Goal: Transaction & Acquisition: Purchase product/service

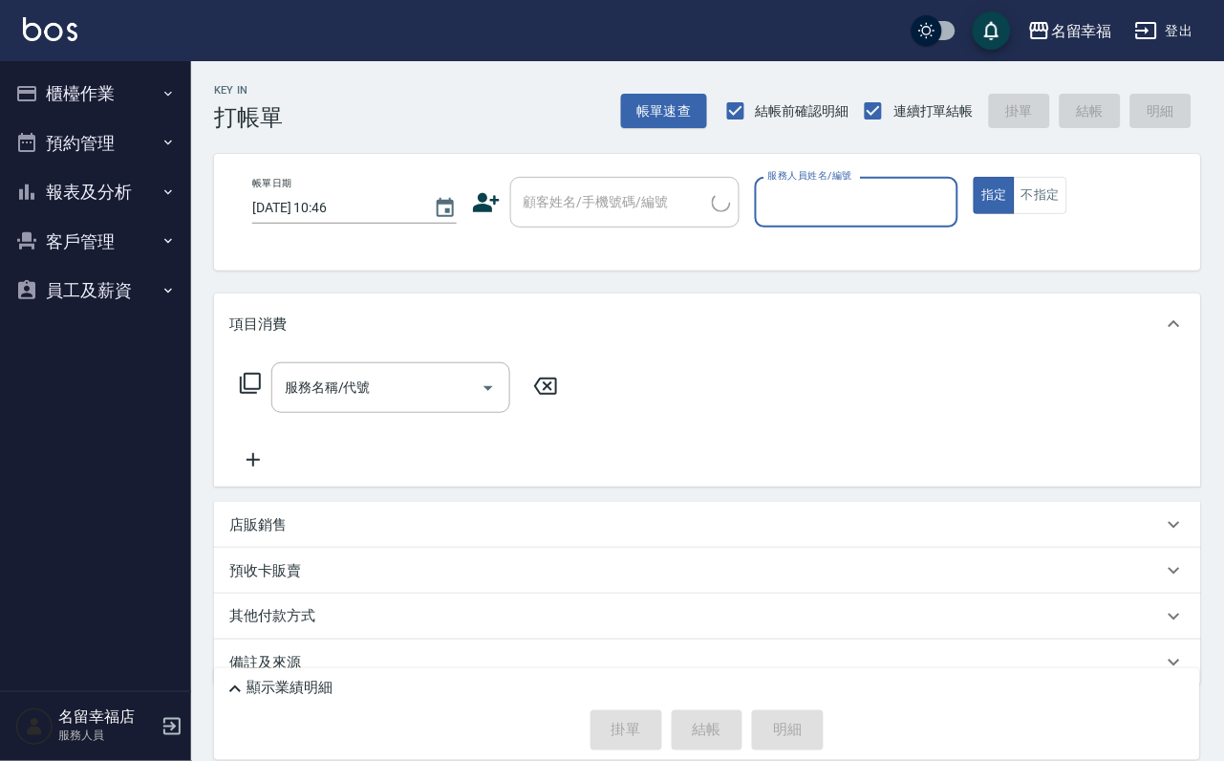
click at [100, 86] on button "櫃檯作業" at bounding box center [96, 94] width 176 height 50
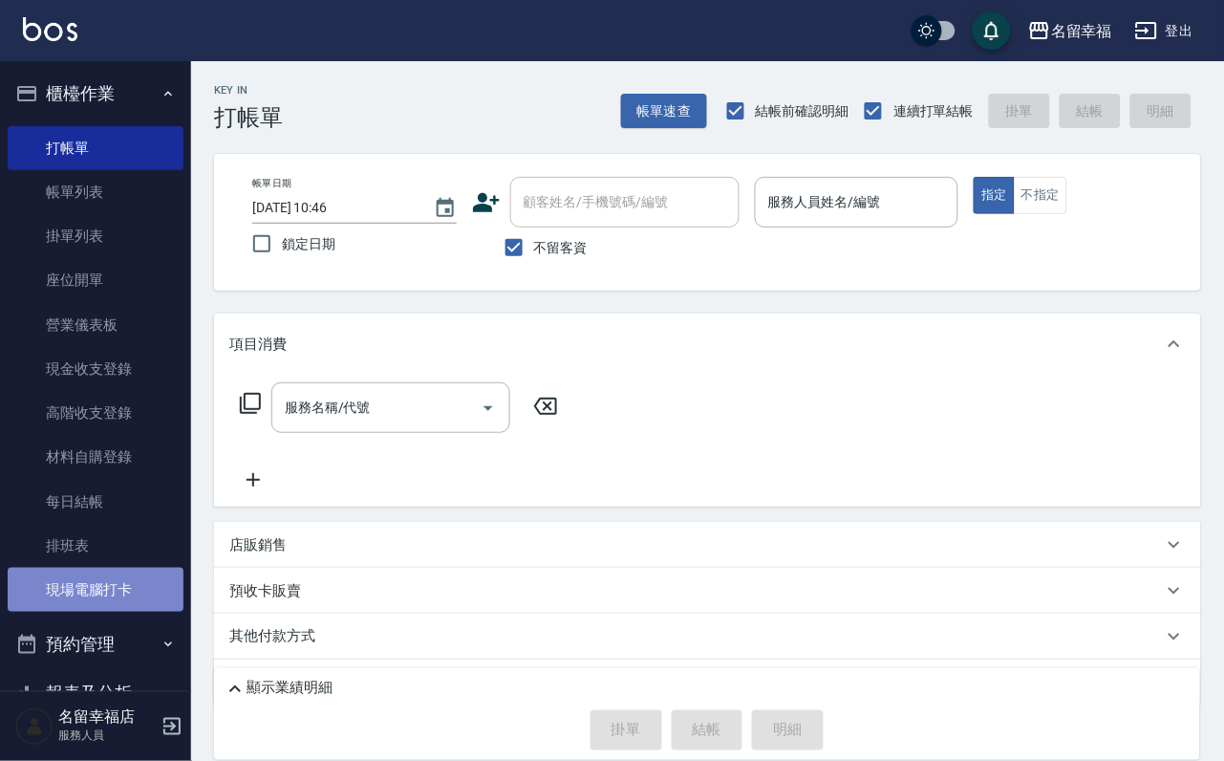
click at [160, 612] on link "現場電腦打卡" at bounding box center [96, 590] width 176 height 44
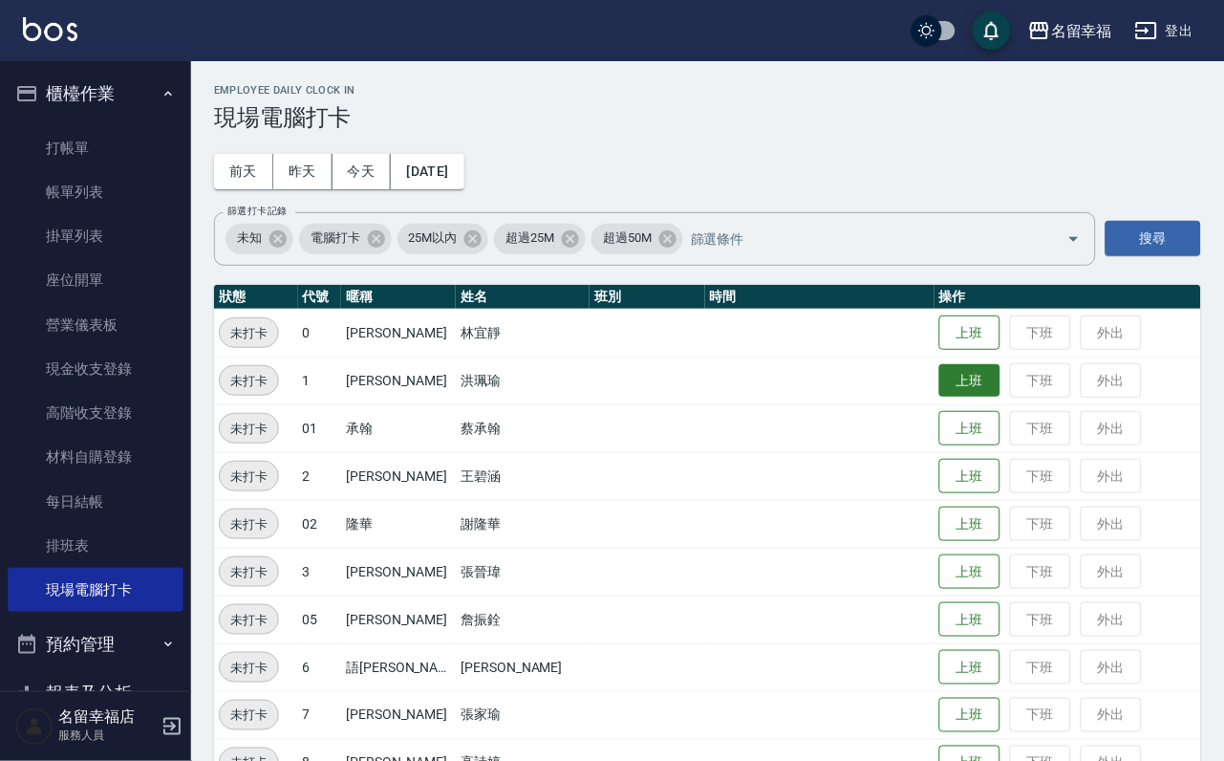
click at [978, 378] on button "上班" at bounding box center [969, 380] width 61 height 33
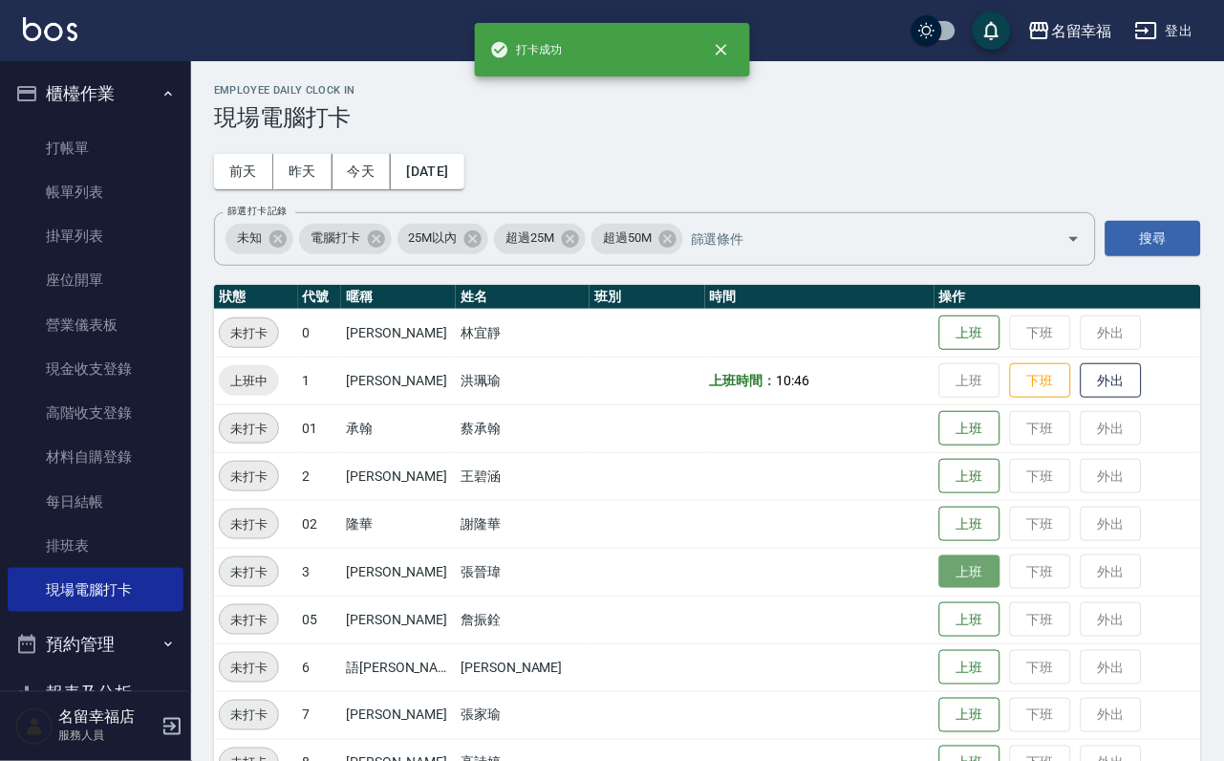
click at [968, 579] on button "上班" at bounding box center [969, 571] width 61 height 33
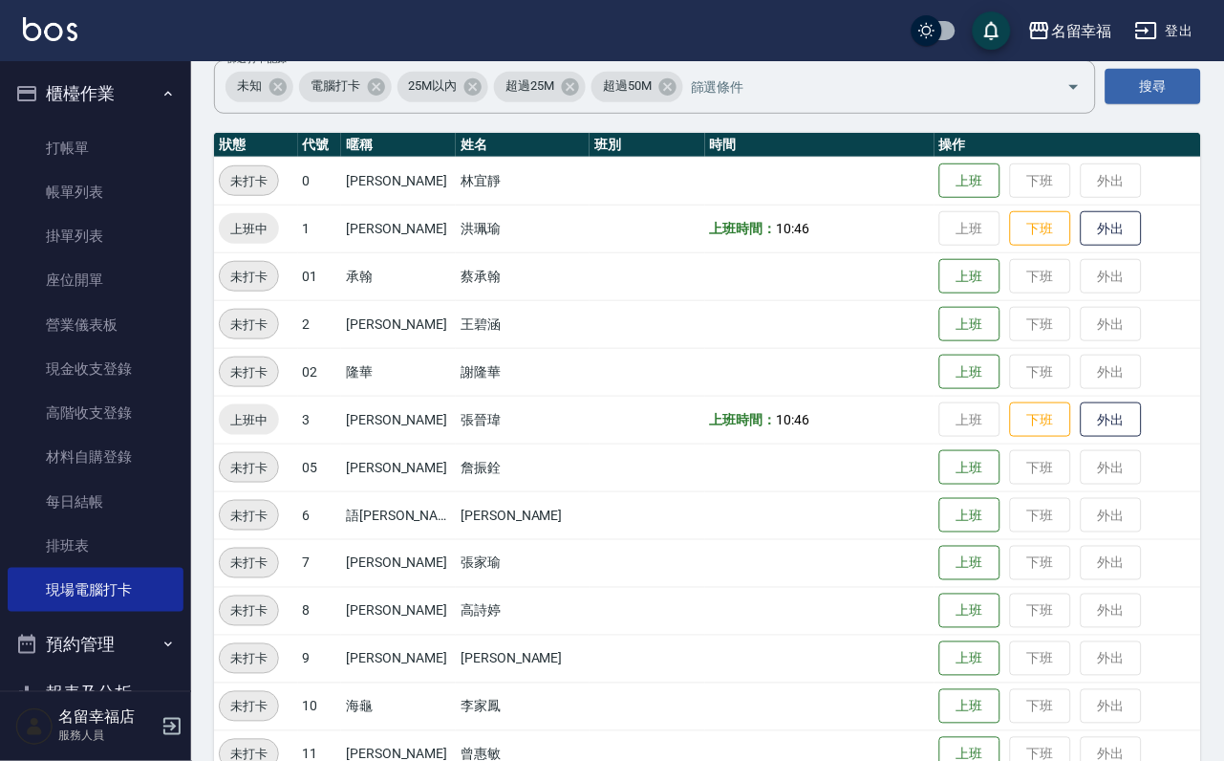
scroll to position [287, 0]
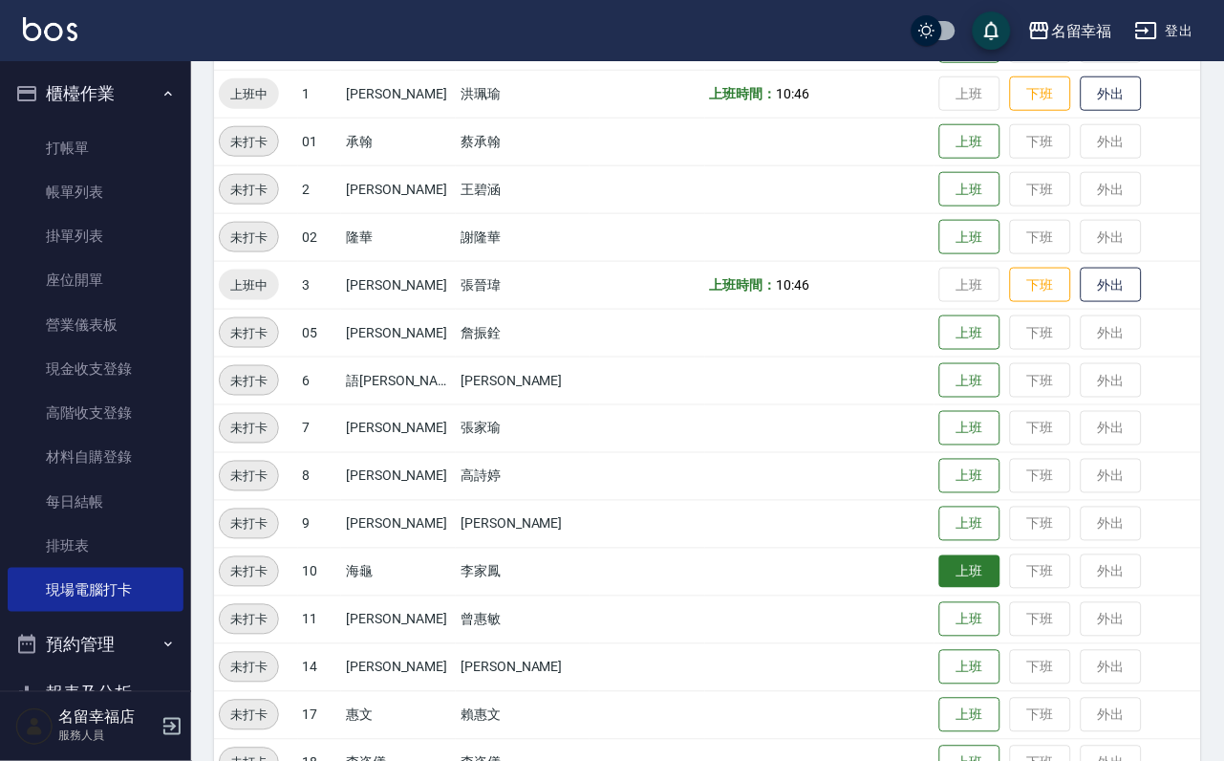
click at [939, 576] on button "上班" at bounding box center [969, 571] width 61 height 33
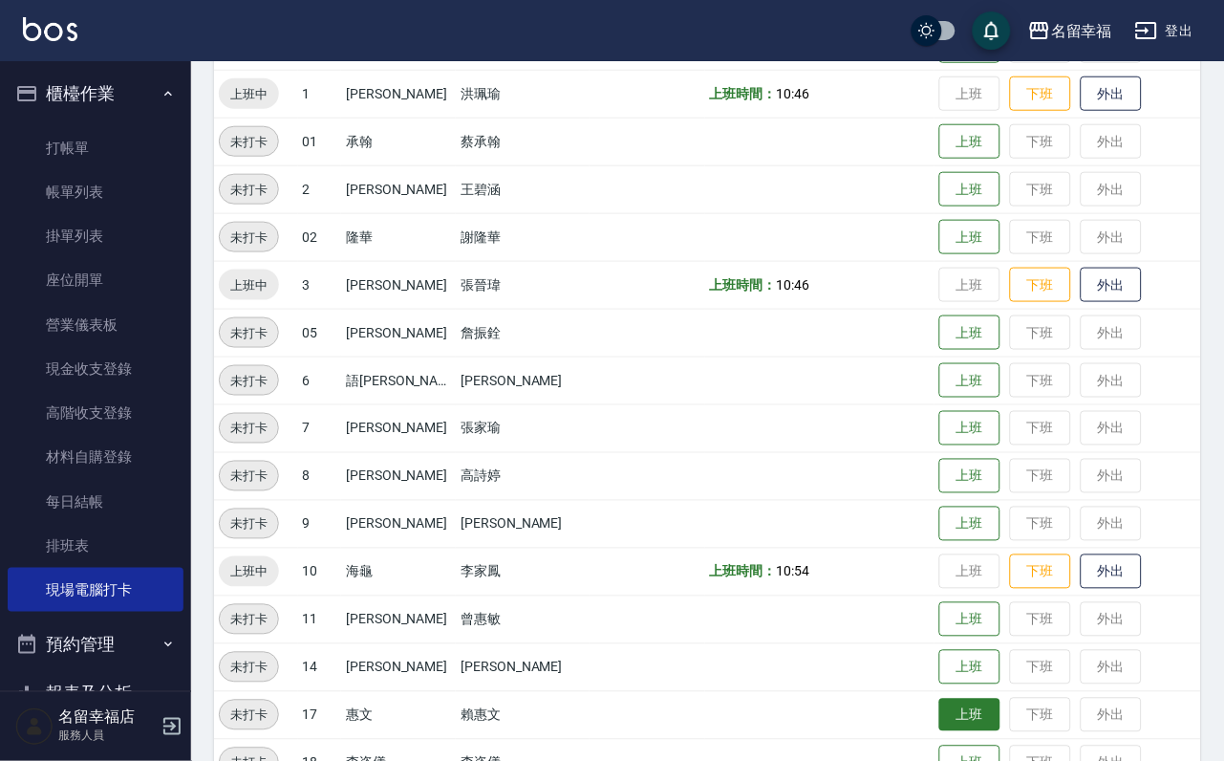
click at [939, 716] on button "上班" at bounding box center [969, 715] width 61 height 33
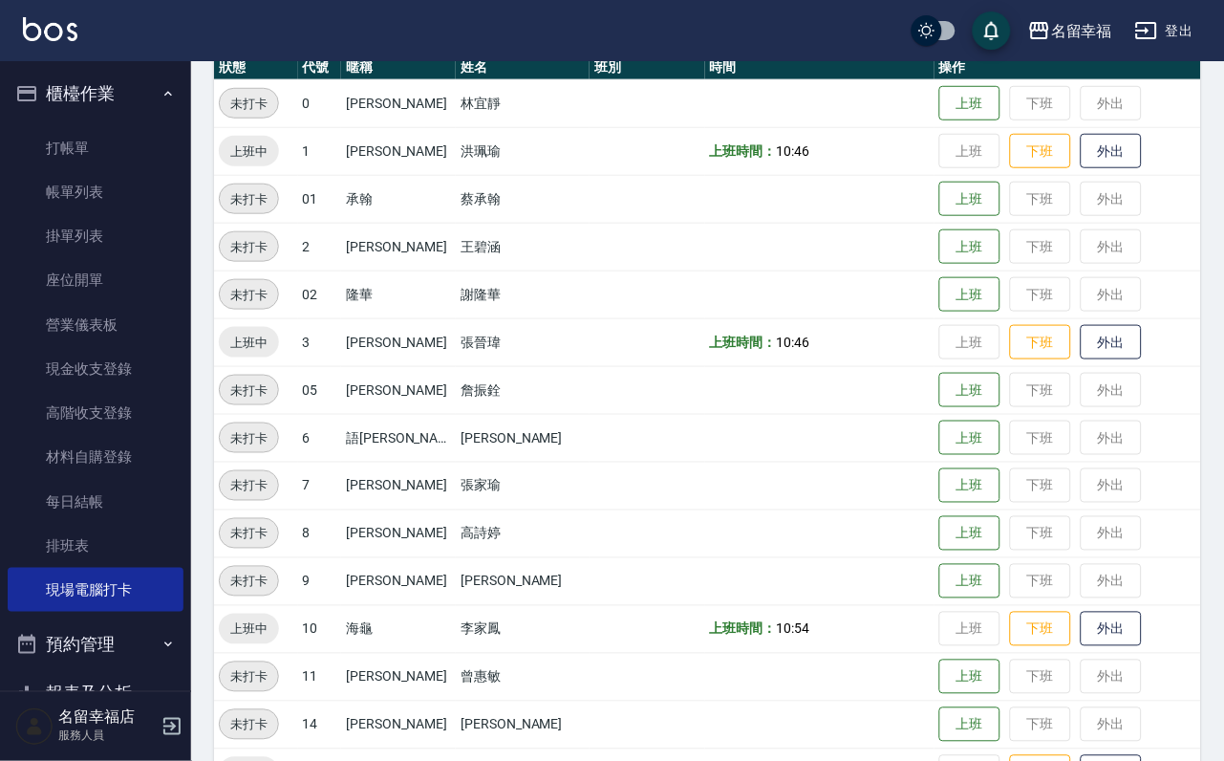
scroll to position [196, 0]
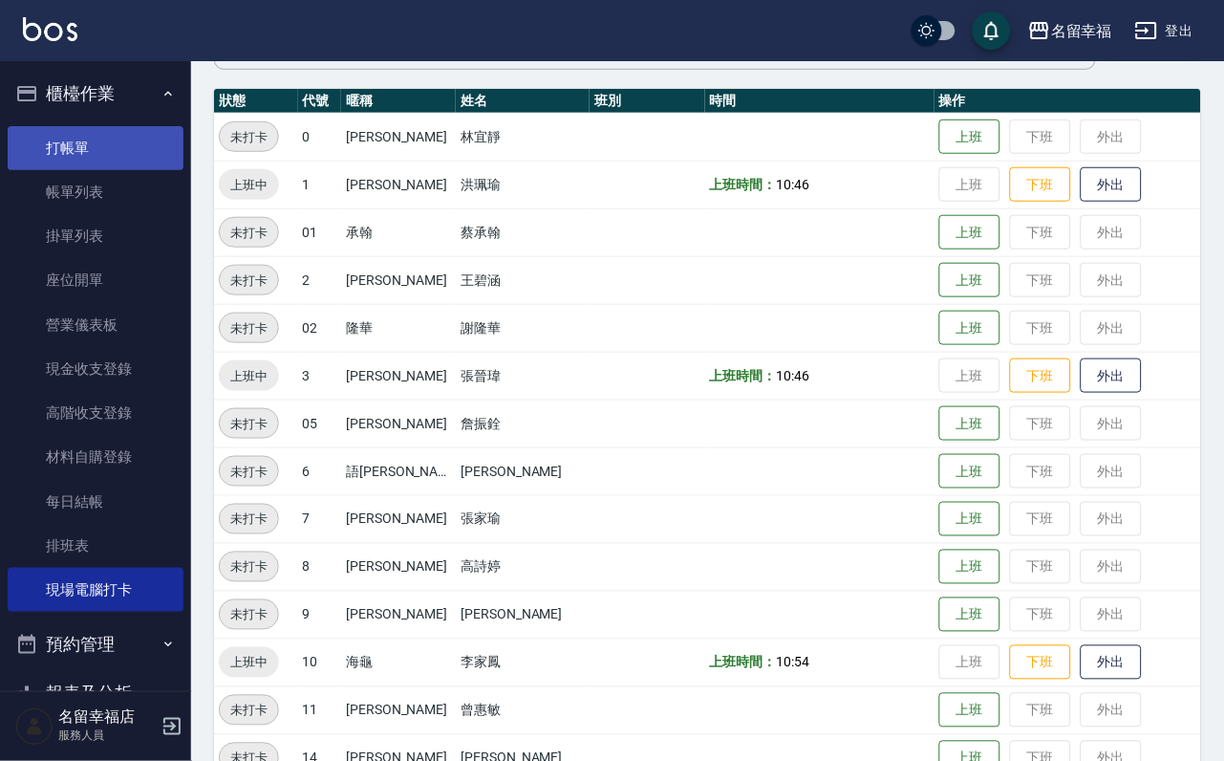
click at [70, 157] on link "打帳單" at bounding box center [96, 148] width 176 height 44
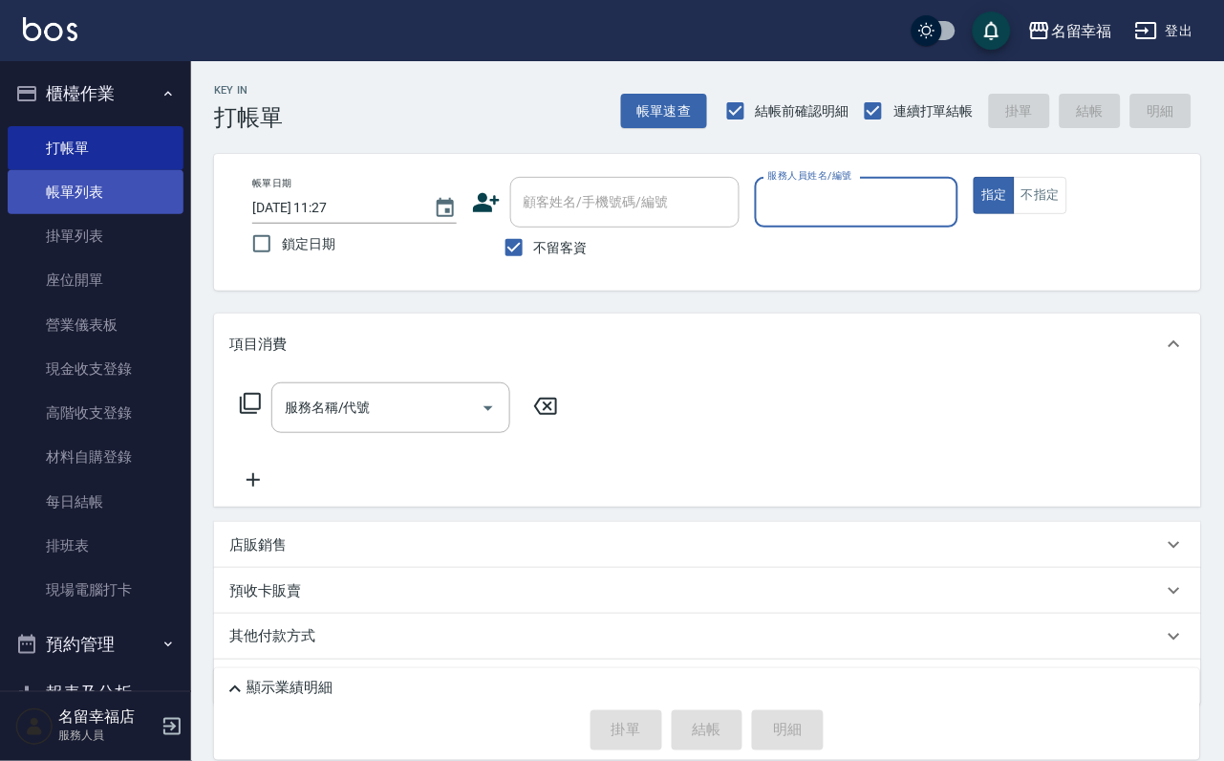
click at [87, 208] on link "帳單列表" at bounding box center [96, 192] width 176 height 44
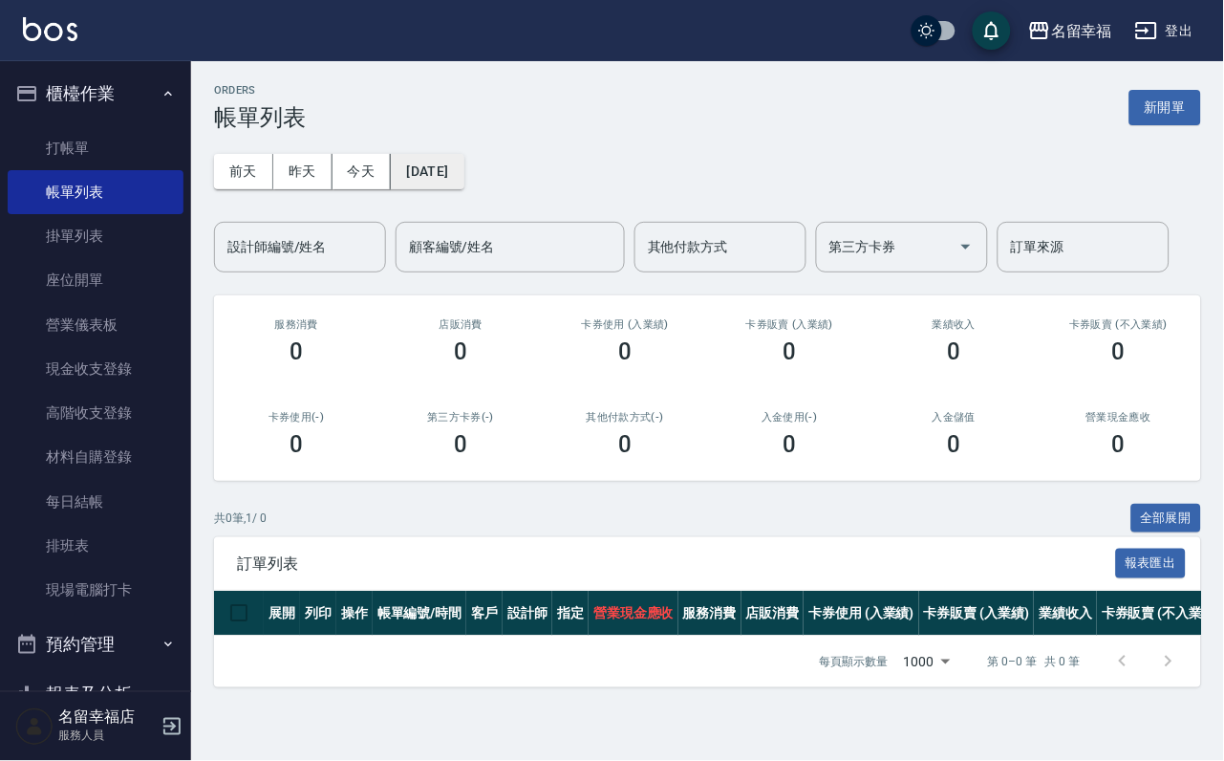
click at [460, 182] on button "[DATE]" at bounding box center [427, 171] width 73 height 35
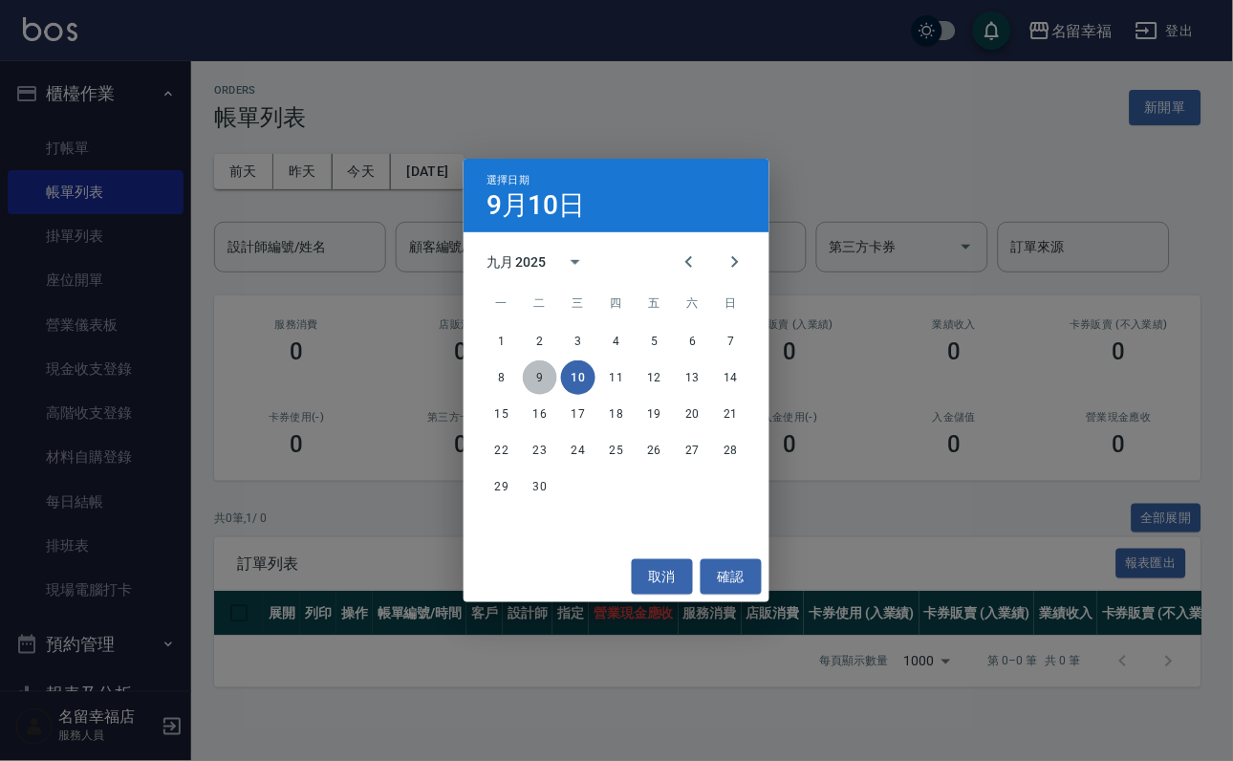
click at [548, 377] on button "9" at bounding box center [540, 377] width 34 height 34
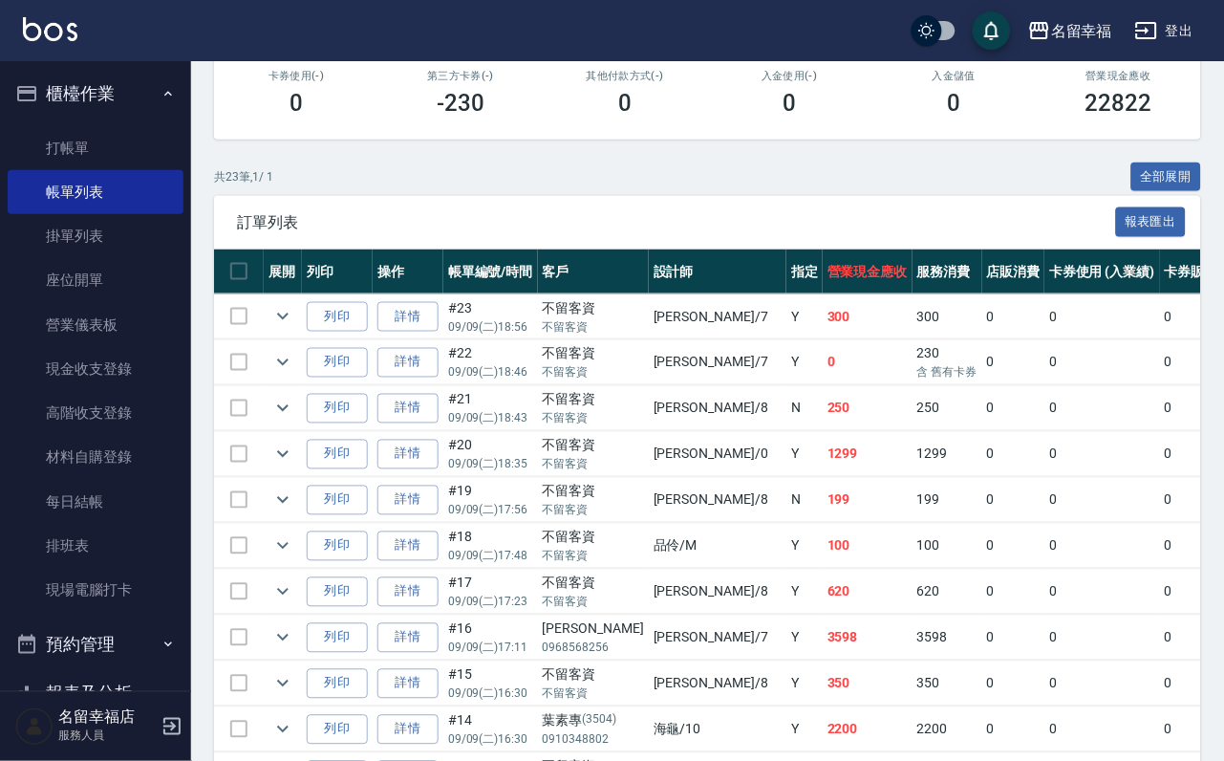
scroll to position [287, 0]
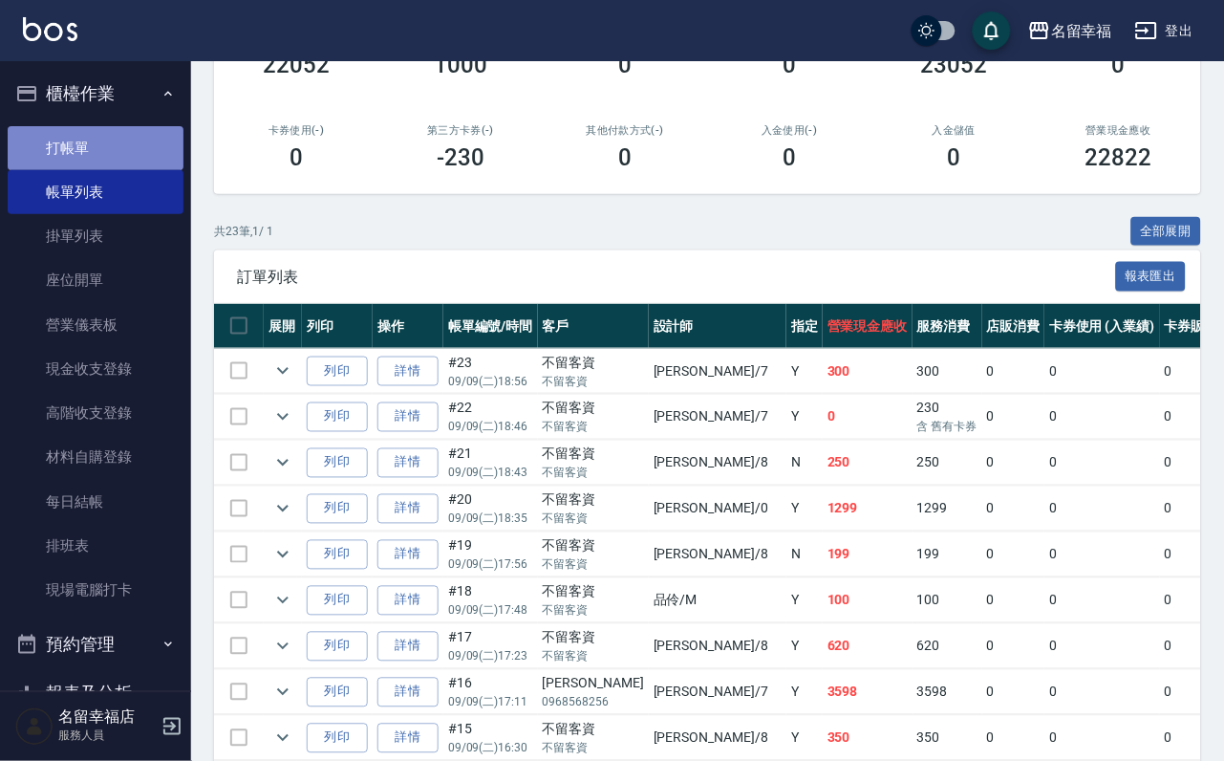
click at [134, 149] on link "打帳單" at bounding box center [96, 148] width 176 height 44
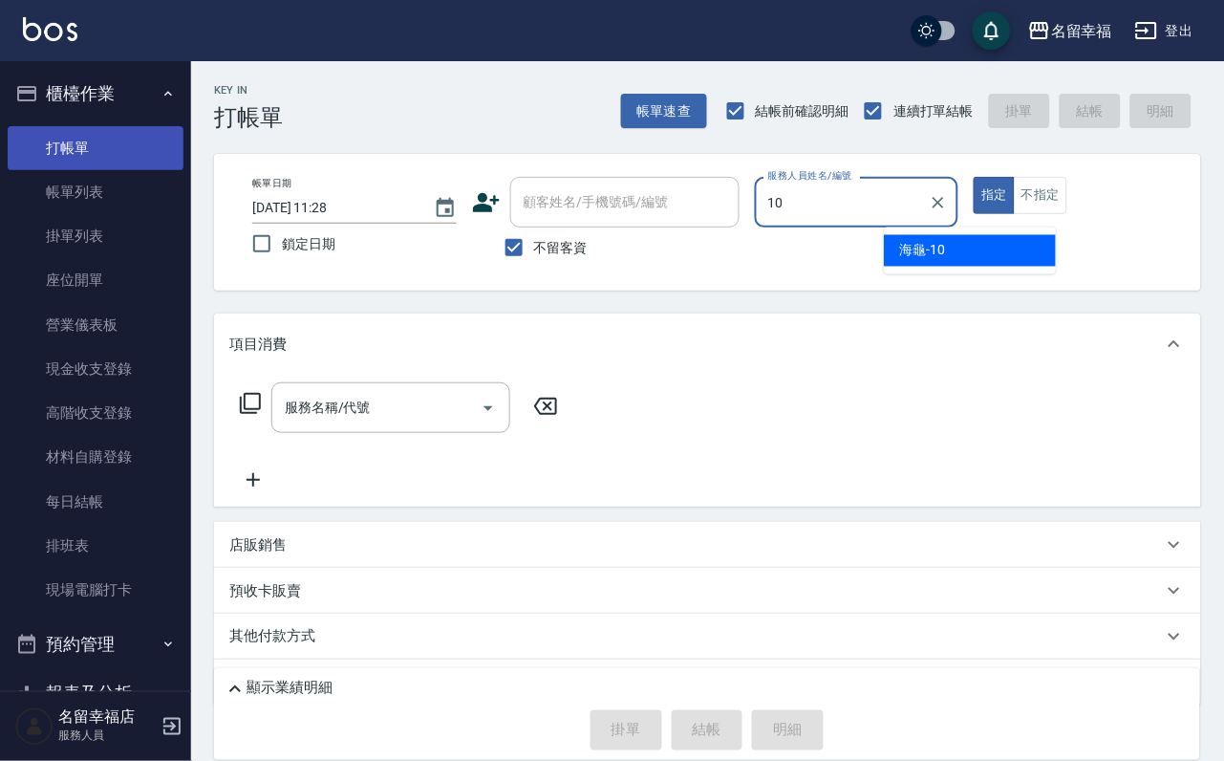
type input "海龜-10"
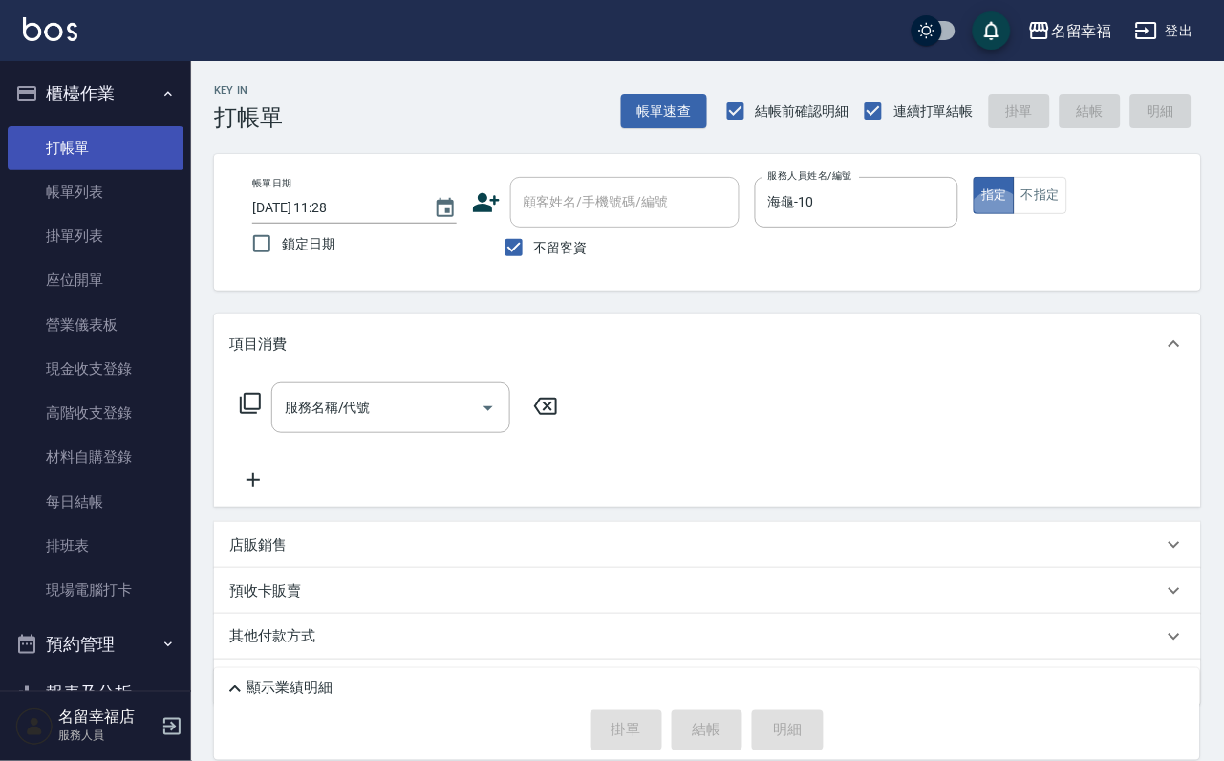
type button "true"
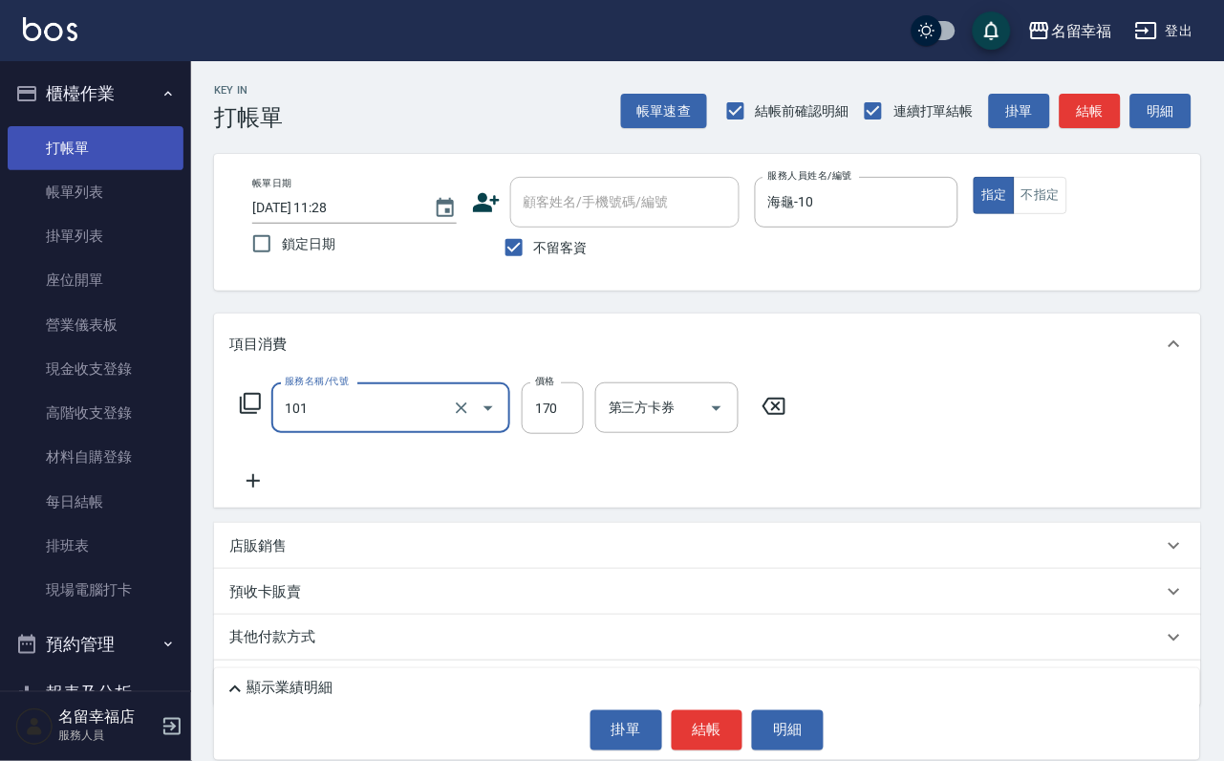
type input "洗髮(101)"
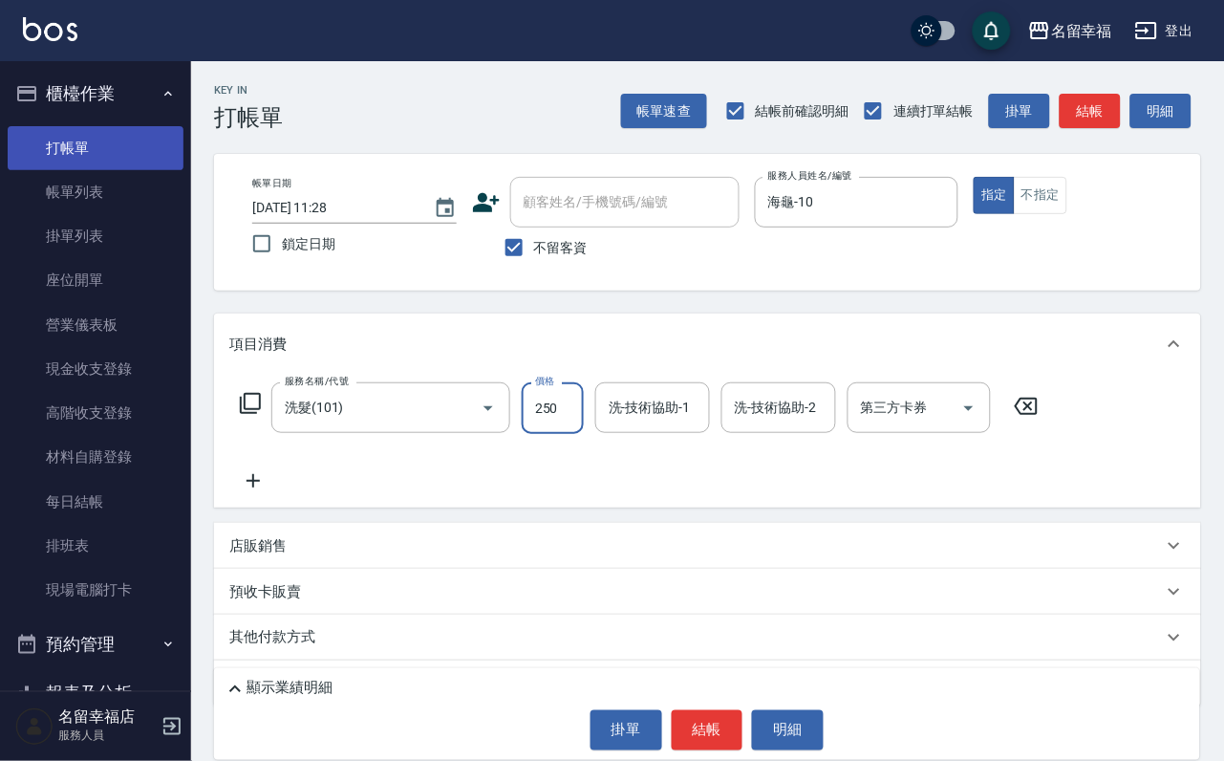
type input "250"
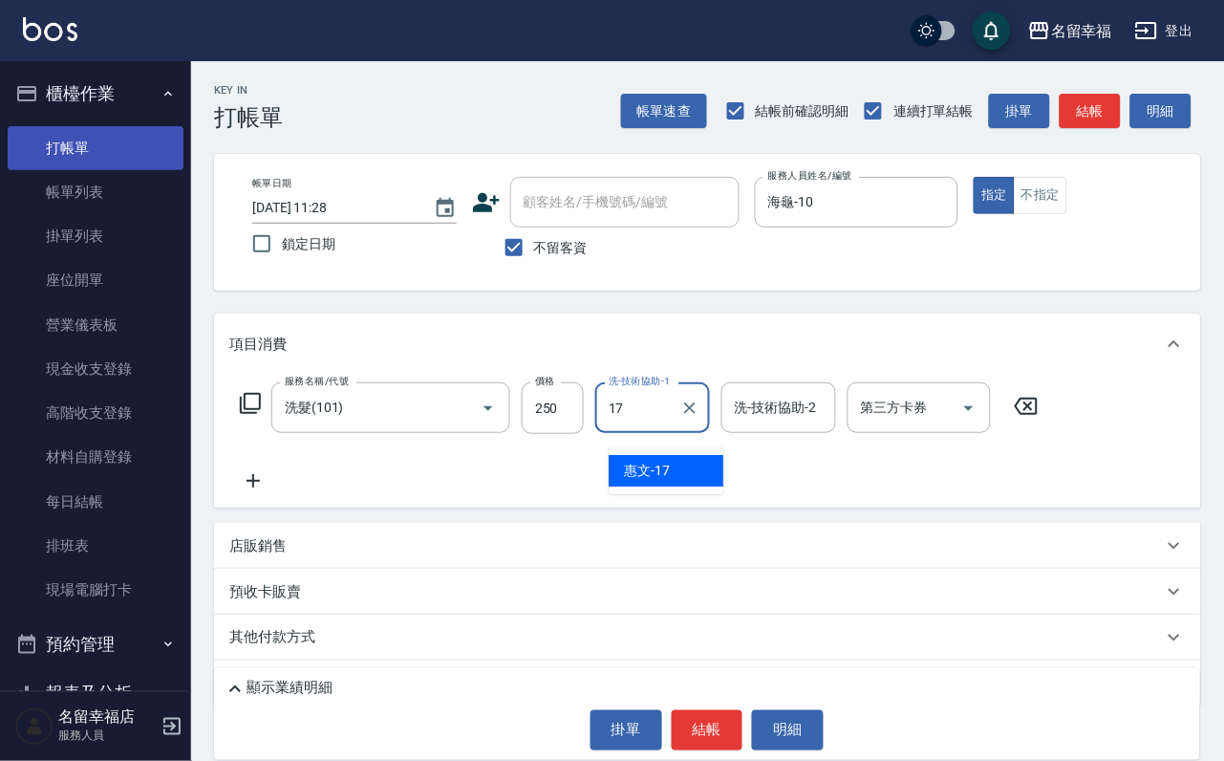
type input "惠文-17"
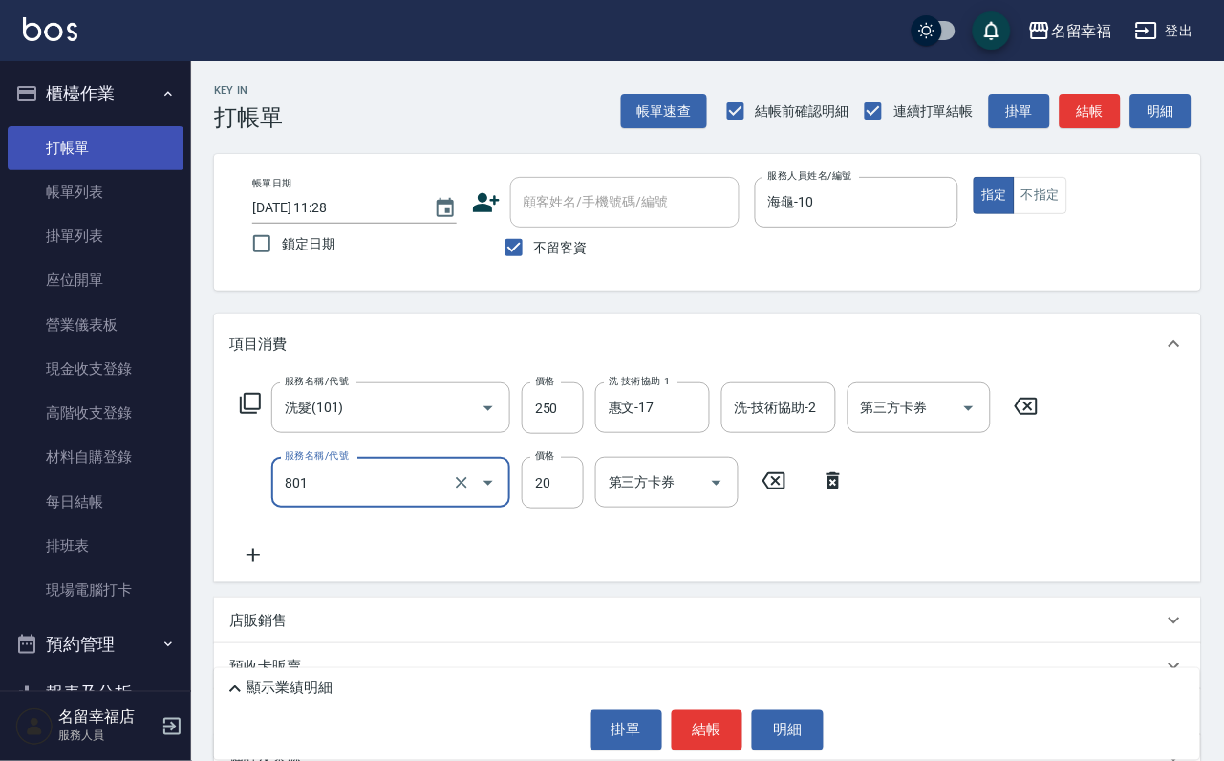
type input "潤絲(801)"
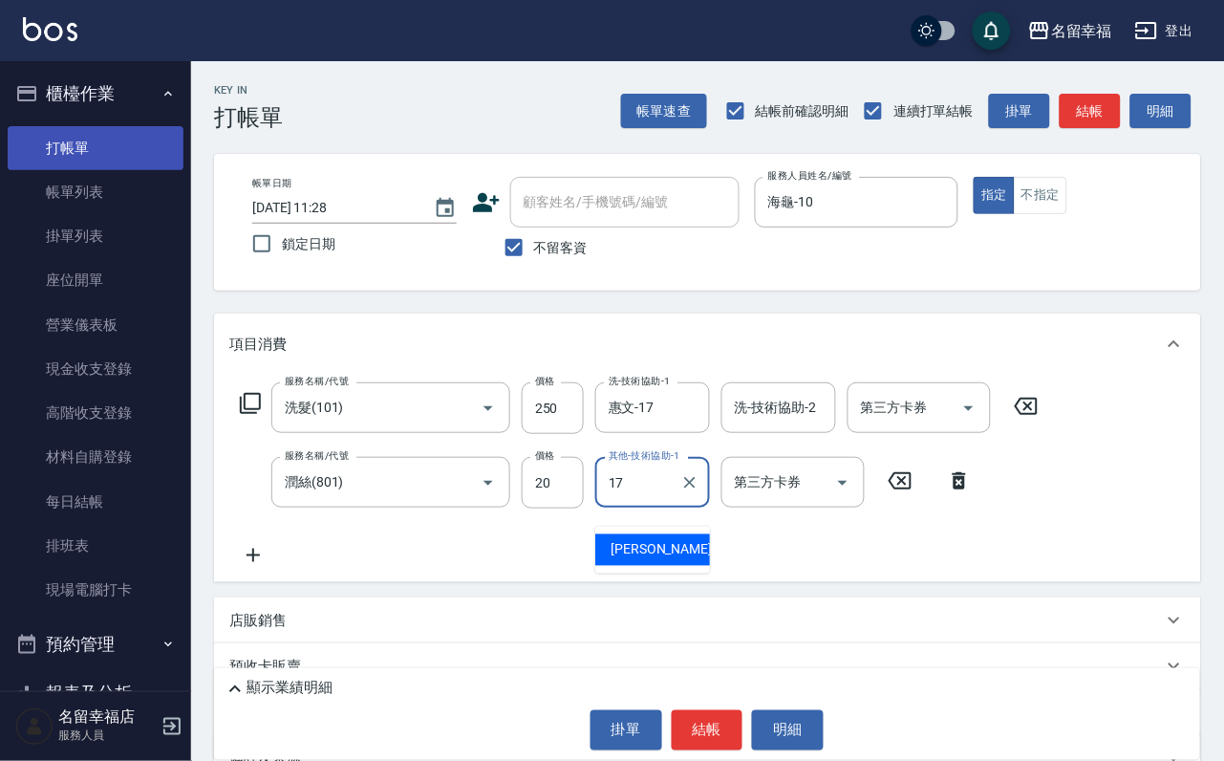
type input "惠文-17"
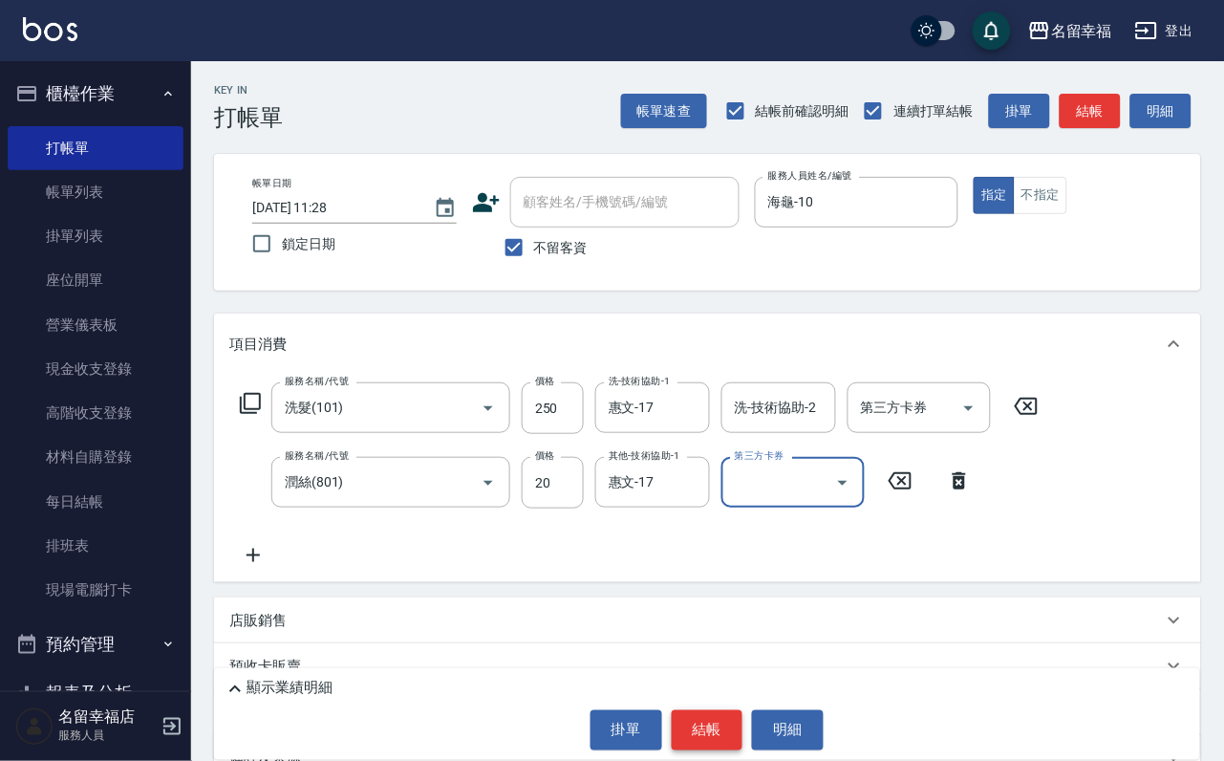
click at [682, 716] on button "結帳" at bounding box center [708, 730] width 72 height 40
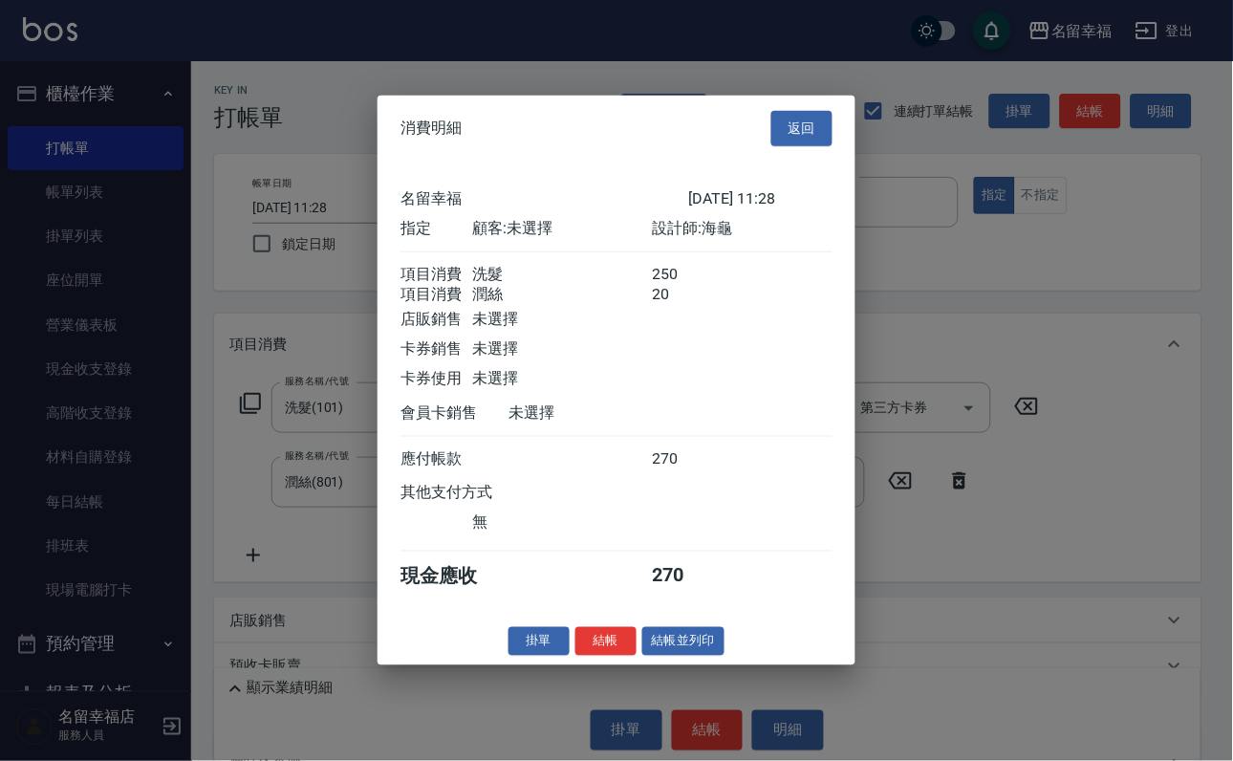
scroll to position [308, 0]
click at [575, 656] on button "結帳" at bounding box center [605, 641] width 61 height 30
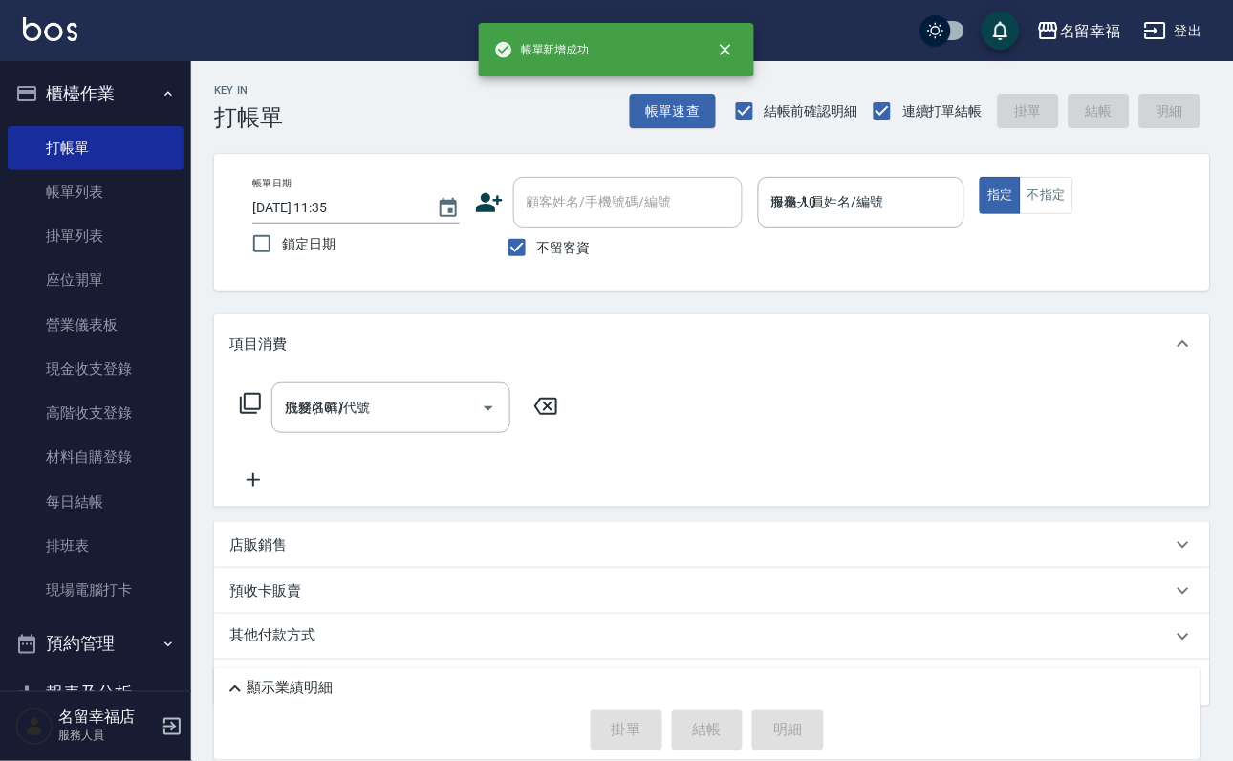
type input "[DATE] 11:35"
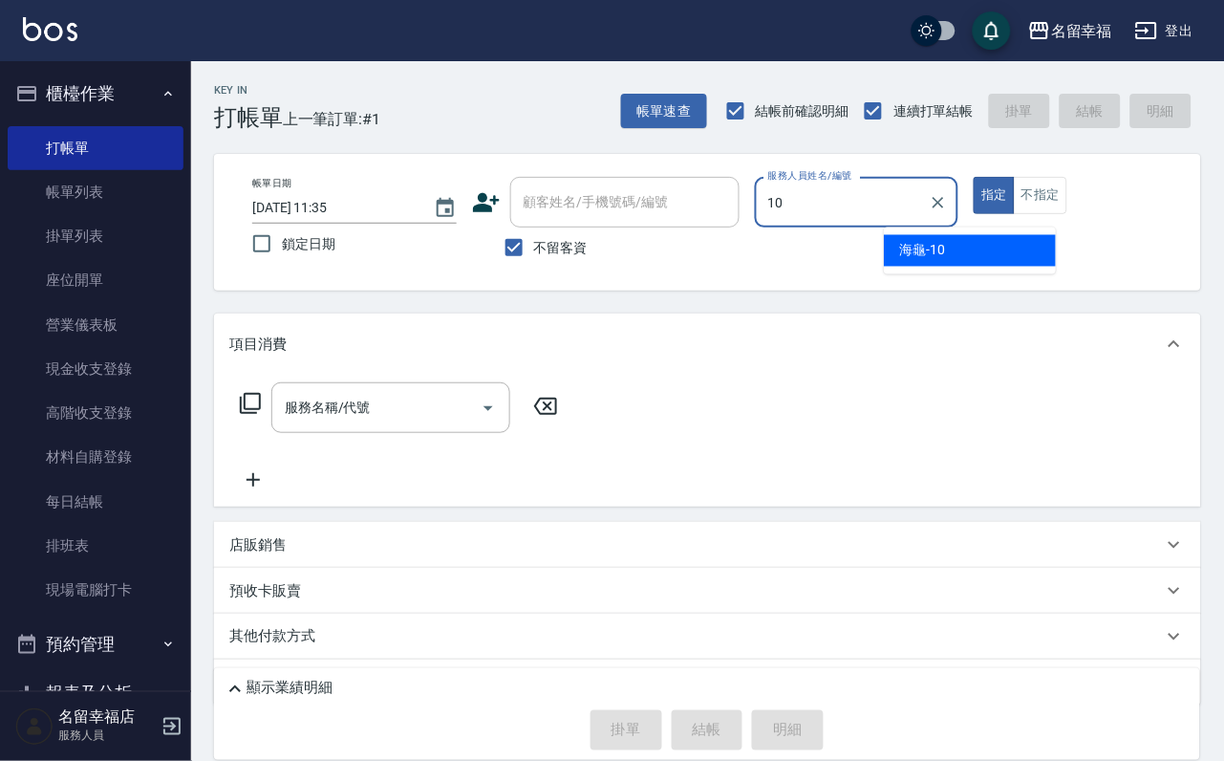
type input "海龜-10"
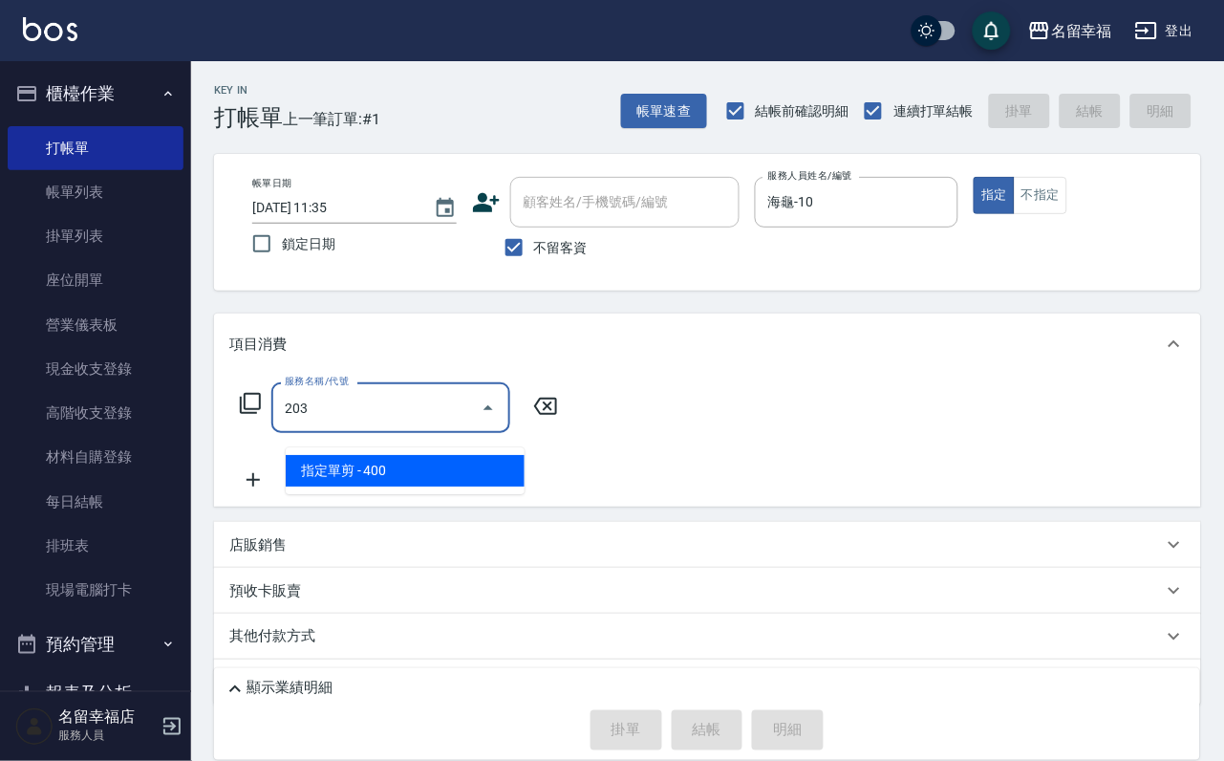
type input "指定單剪(203)"
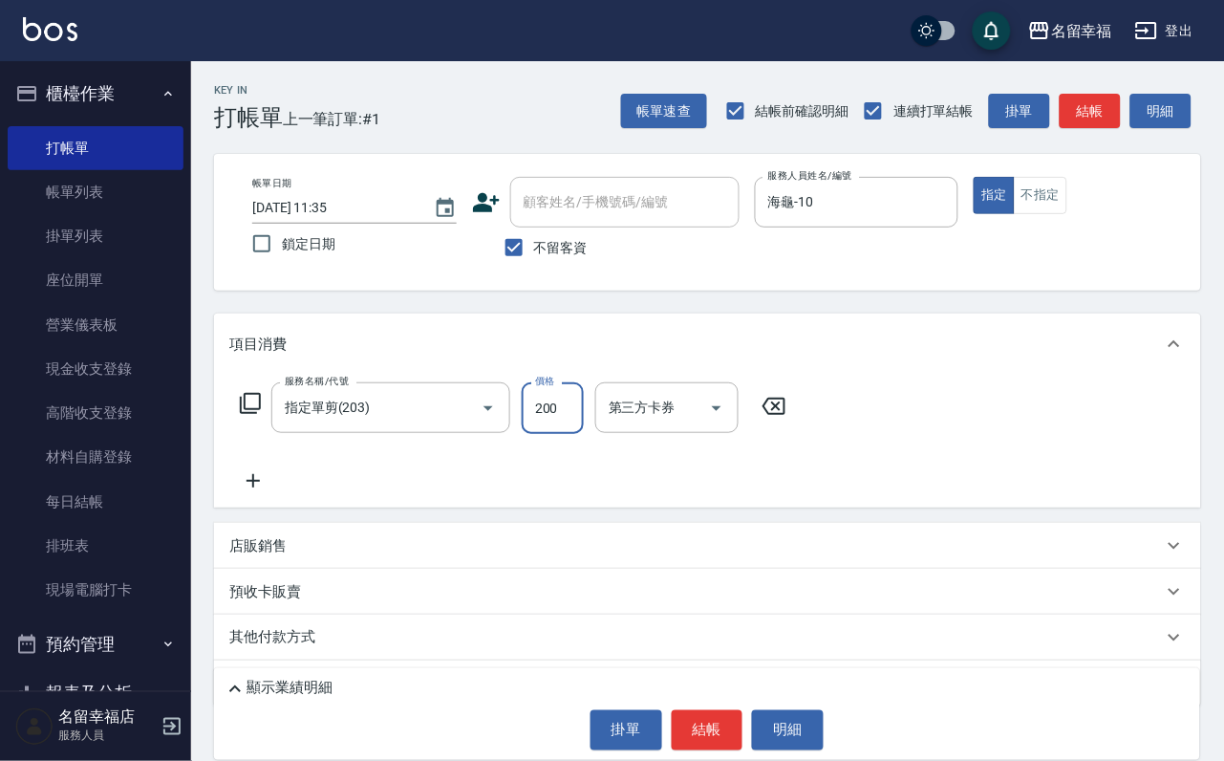
type input "200"
click at [713, 726] on button "結帳" at bounding box center [708, 730] width 72 height 40
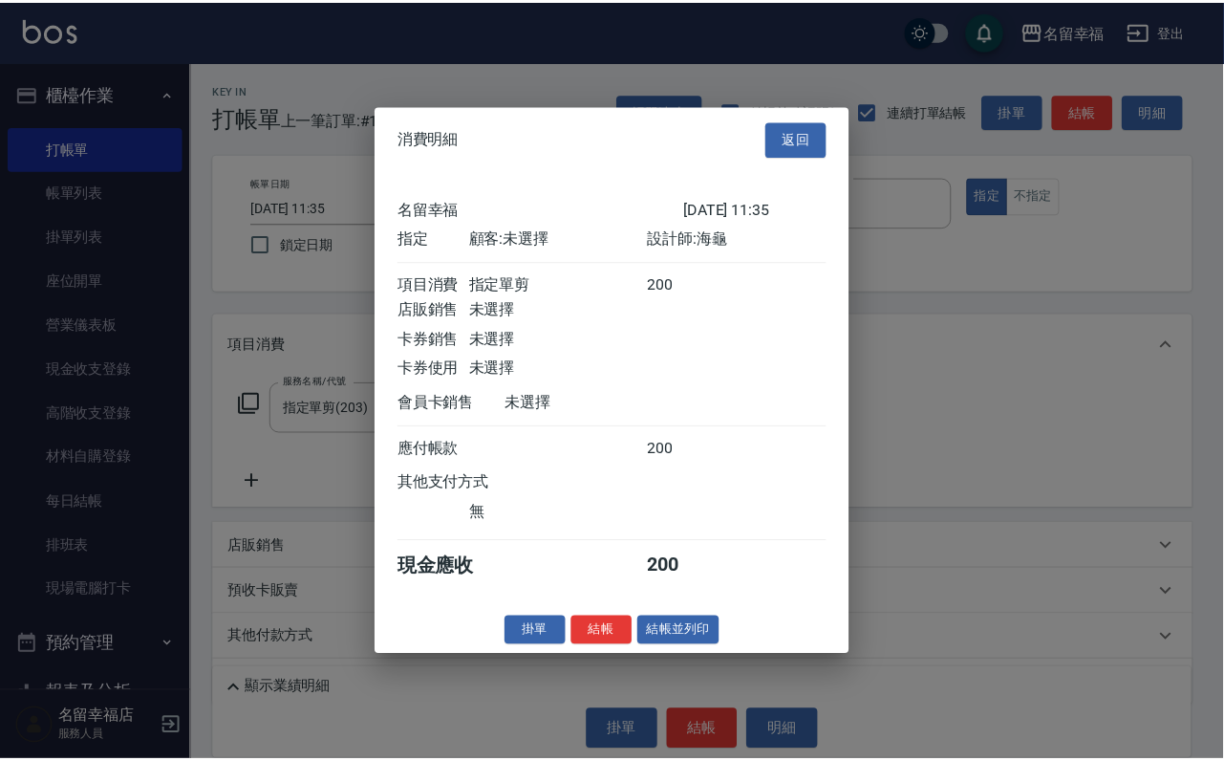
scroll to position [236, 0]
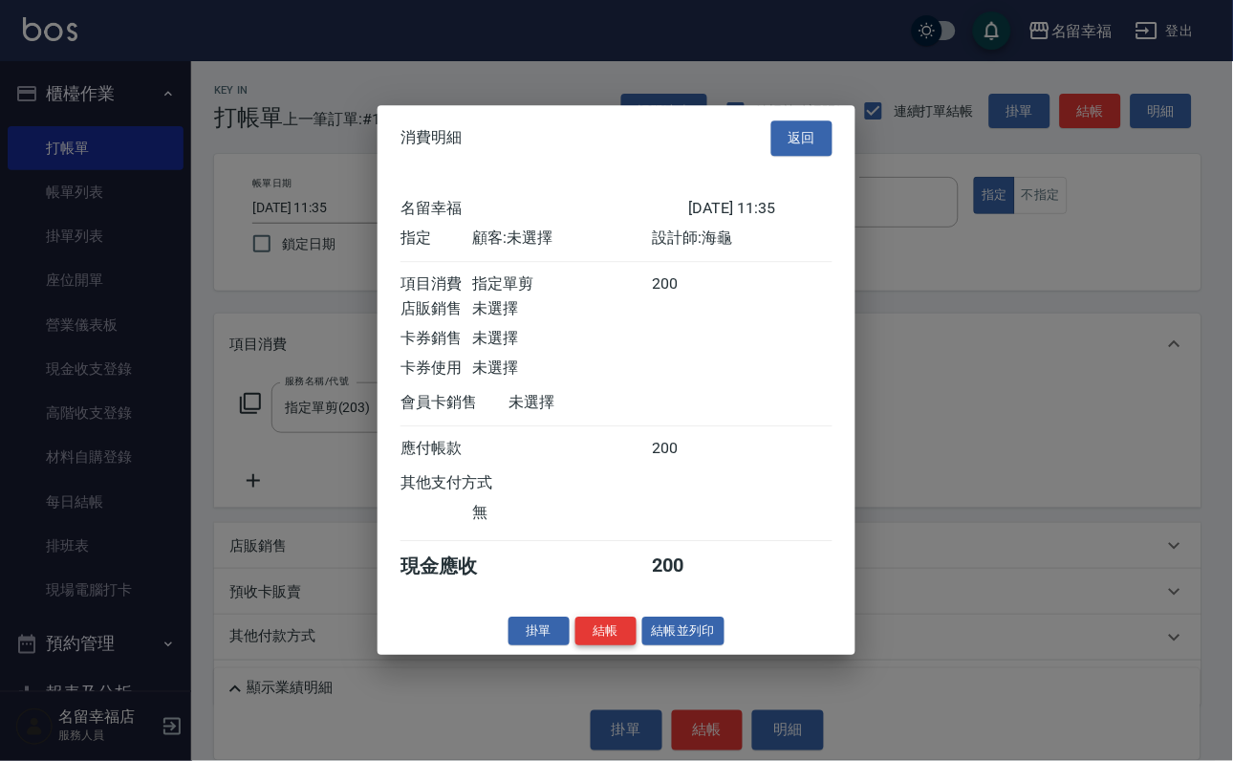
click at [575, 646] on button "結帳" at bounding box center [605, 631] width 61 height 30
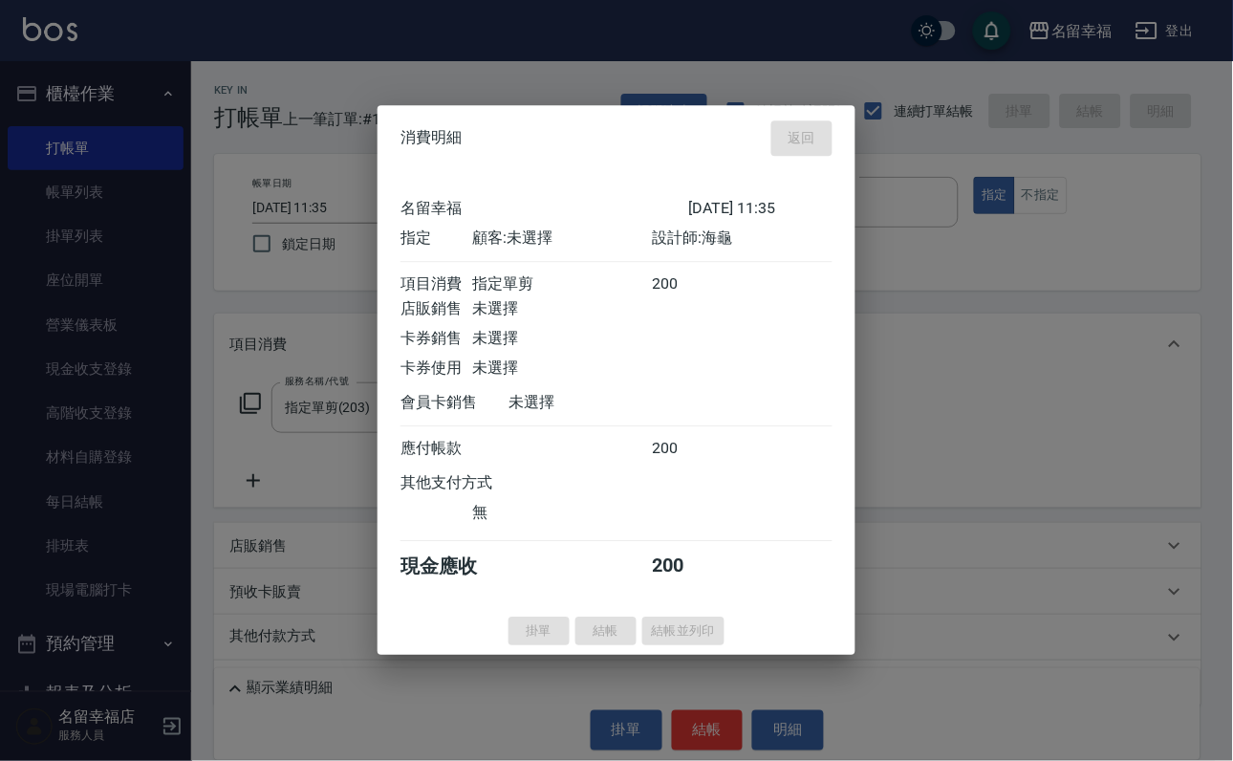
type input "[DATE] 11:56"
